Goal: Use online tool/utility: Utilize a website feature to perform a specific function

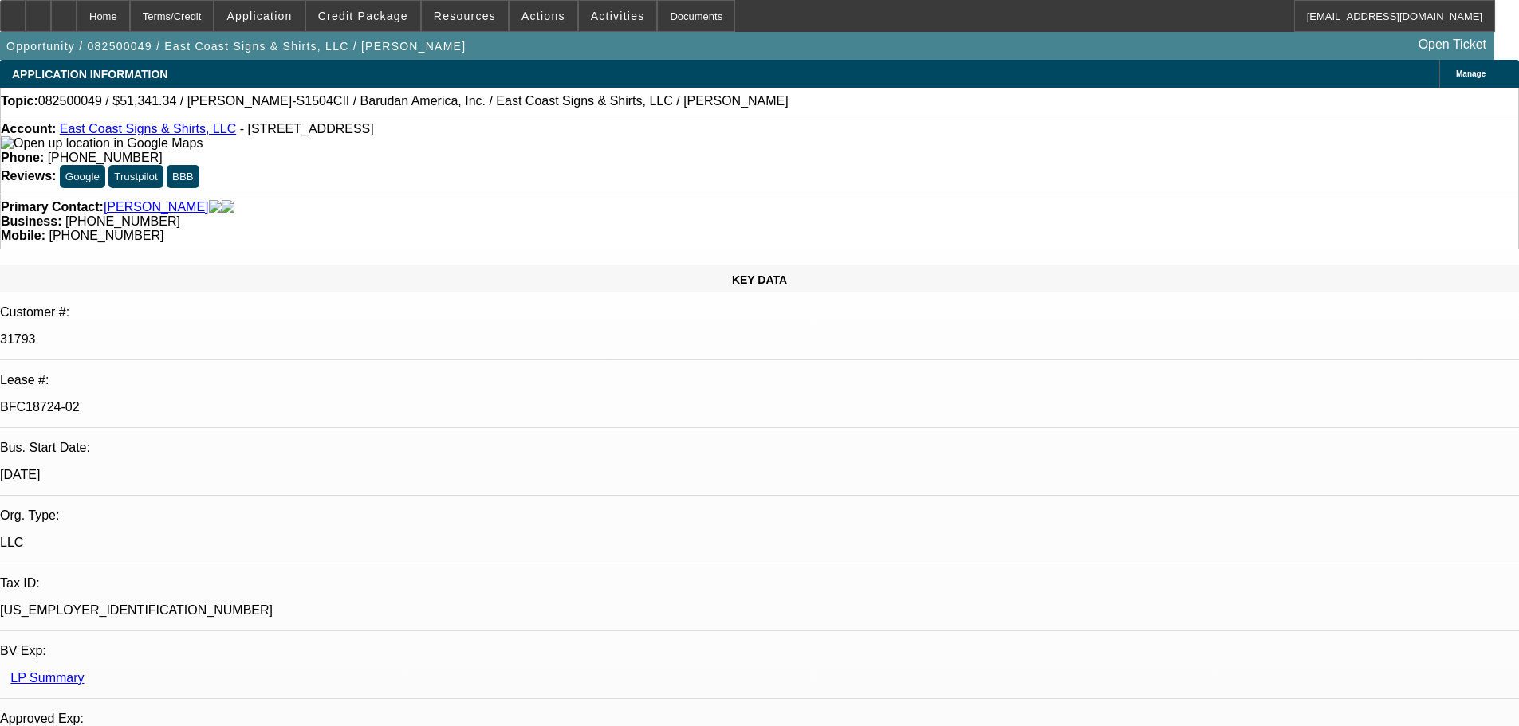
select select "0"
select select "2"
select select "0"
select select "6"
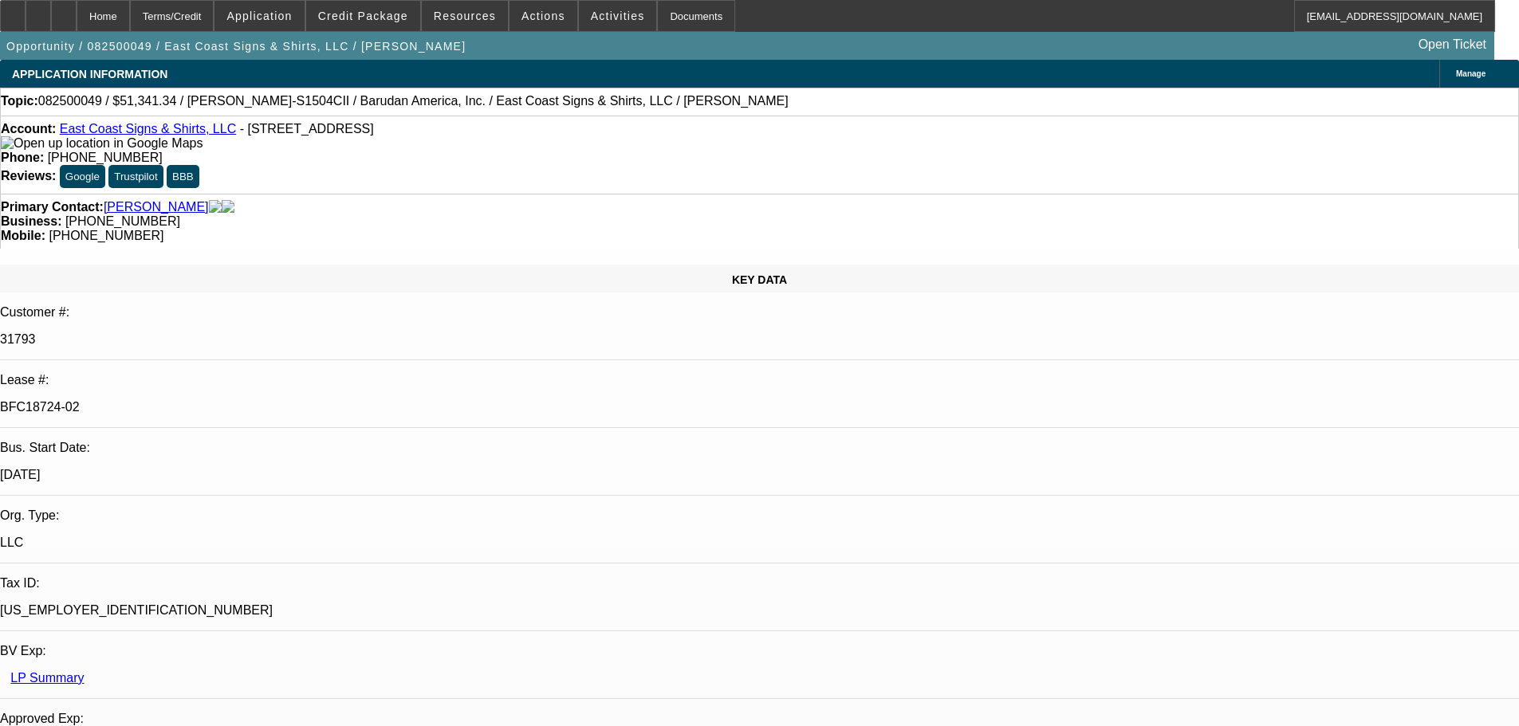
select select "0"
select select "2"
select select "0.1"
select select "4"
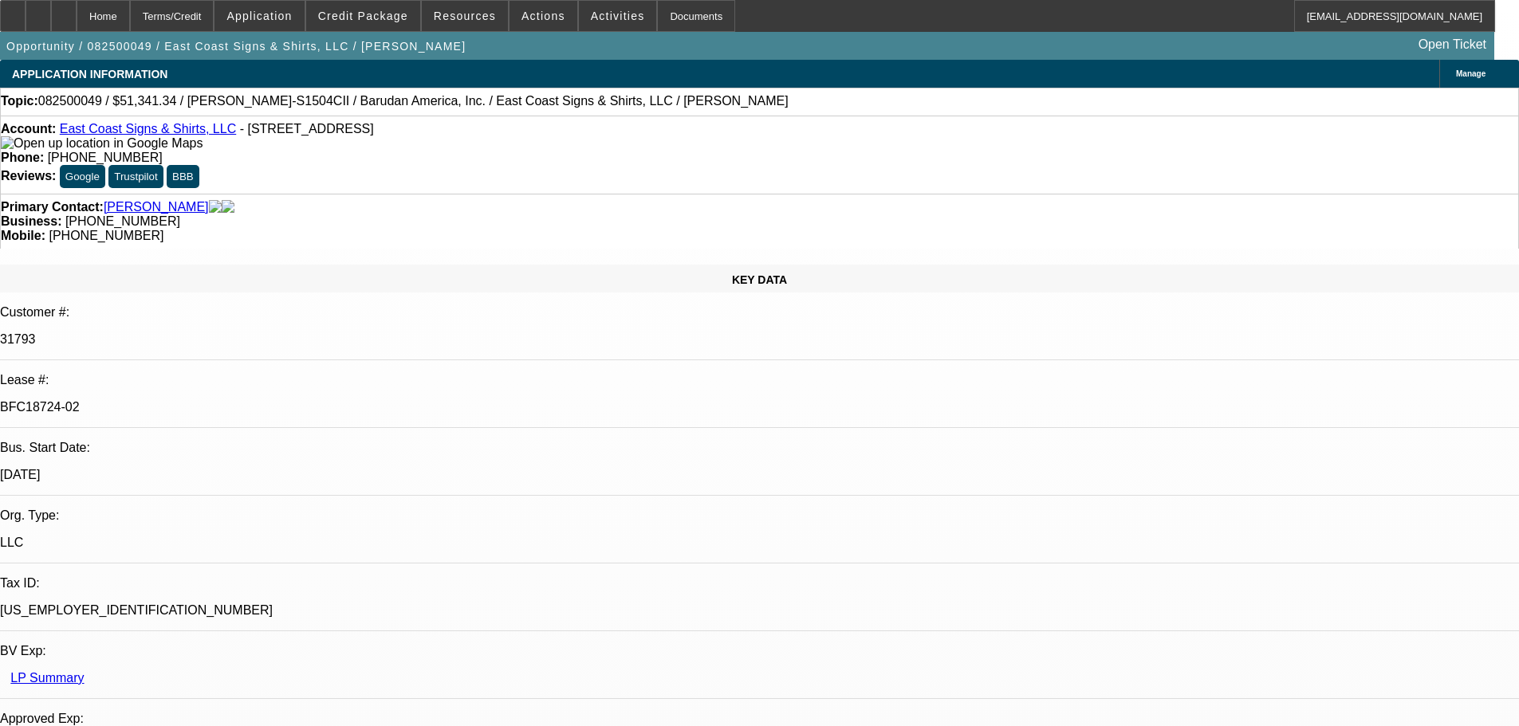
select select "0"
select select "2"
select select "0.1"
select select "4"
